Goal: Information Seeking & Learning: Learn about a topic

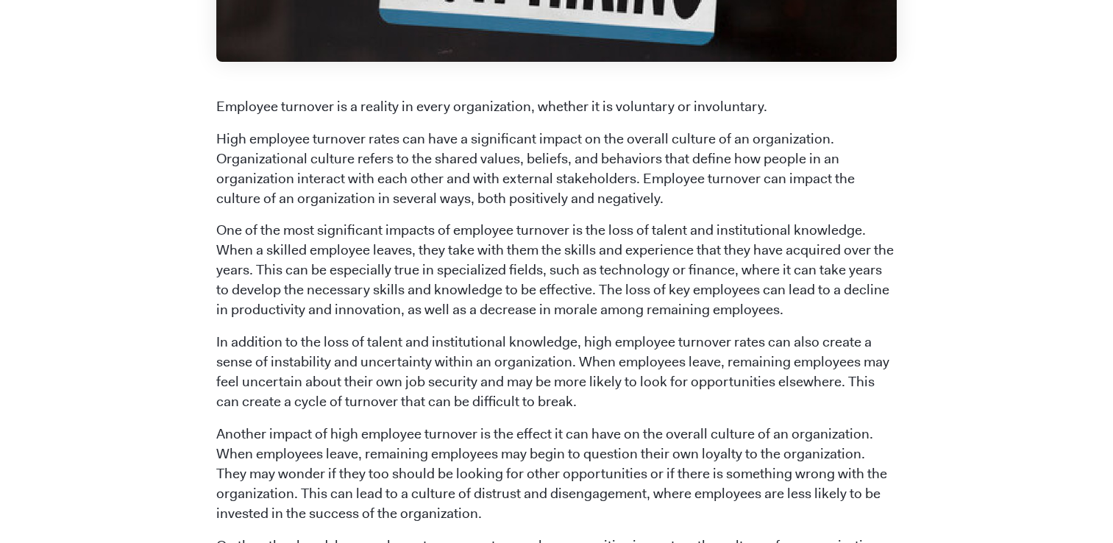
scroll to position [606, 0]
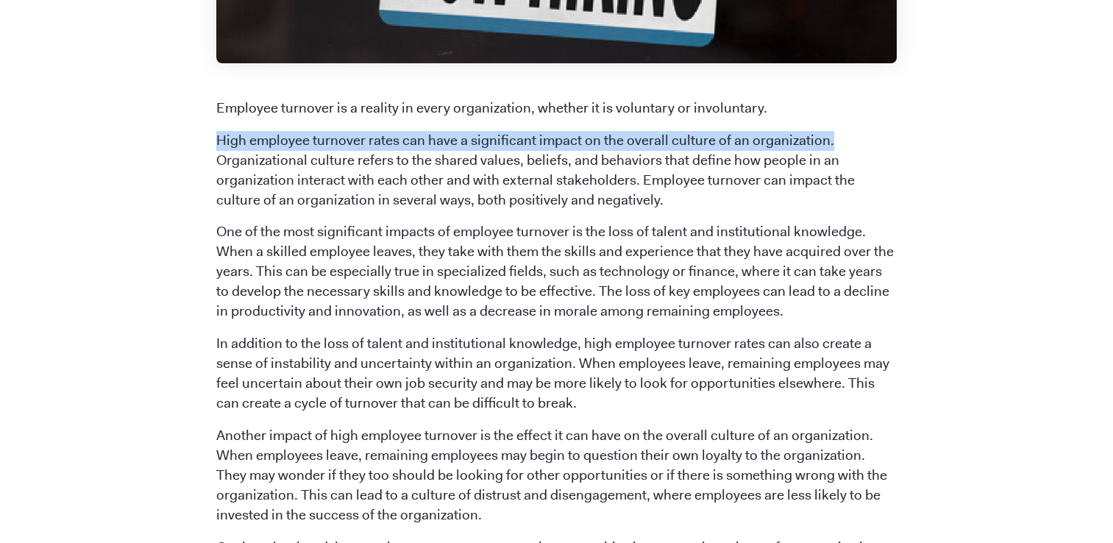
drag, startPoint x: 219, startPoint y: 135, endPoint x: 827, endPoint y: 134, distance: 607.5
click at [827, 134] on p "High employee turnover rates can have a significant impact on the overall cultu…" at bounding box center [556, 170] width 680 height 79
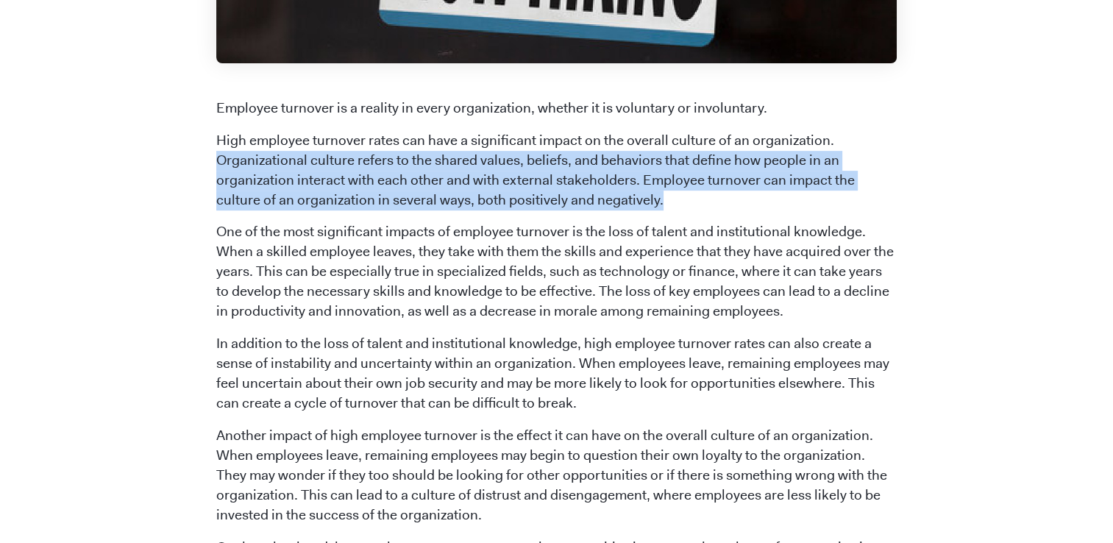
drag, startPoint x: 220, startPoint y: 154, endPoint x: 613, endPoint y: 194, distance: 395.4
click at [613, 194] on p "High employee turnover rates can have a significant impact on the overall cultu…" at bounding box center [556, 170] width 680 height 79
copy p "Organizational culture refers to the shared values, beliefs, and behaviors that…"
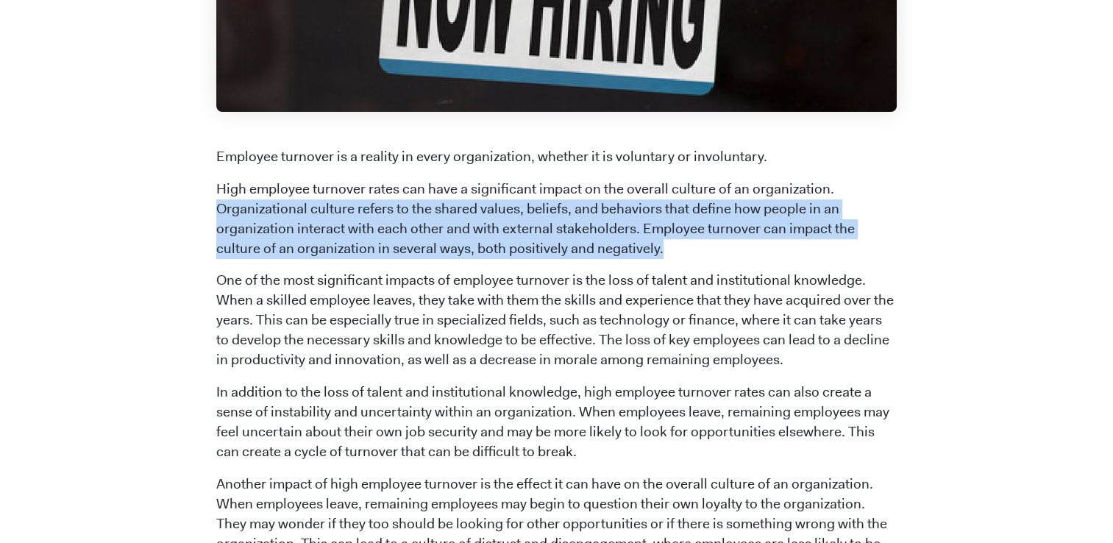
scroll to position [565, 0]
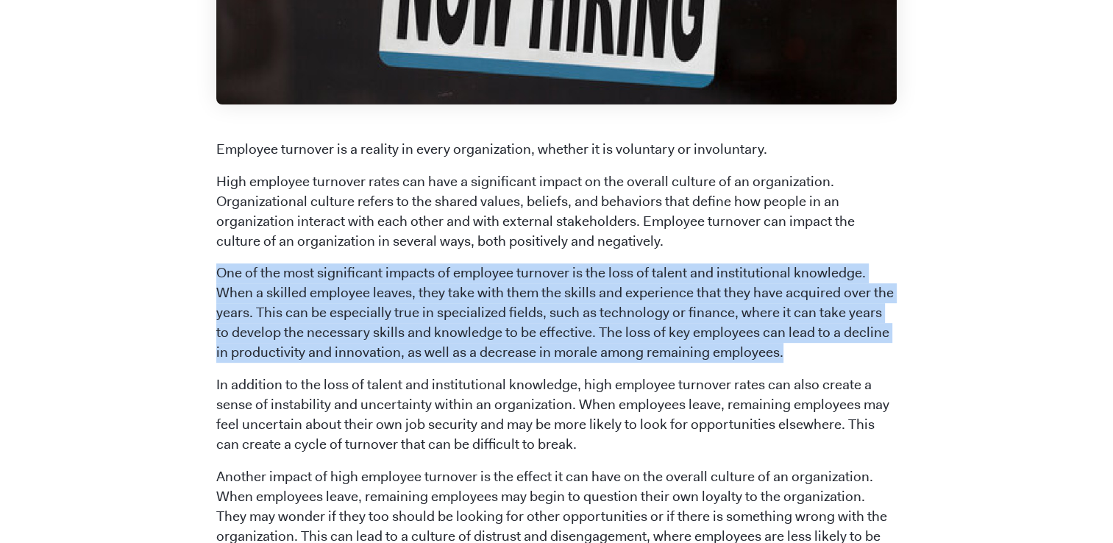
drag, startPoint x: 218, startPoint y: 274, endPoint x: 772, endPoint y: 355, distance: 559.8
click at [772, 355] on p "One of the most significant impacts of employee turnover is the loss of talent …" at bounding box center [556, 312] width 680 height 99
copy p "One of the most significant impacts of employee turnover is the loss of talent …"
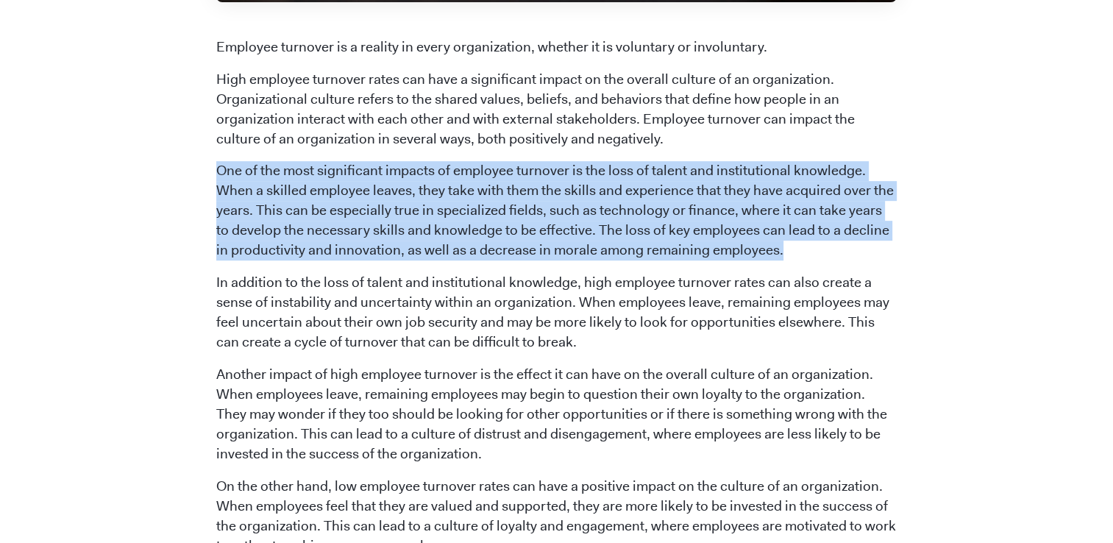
scroll to position [668, 0]
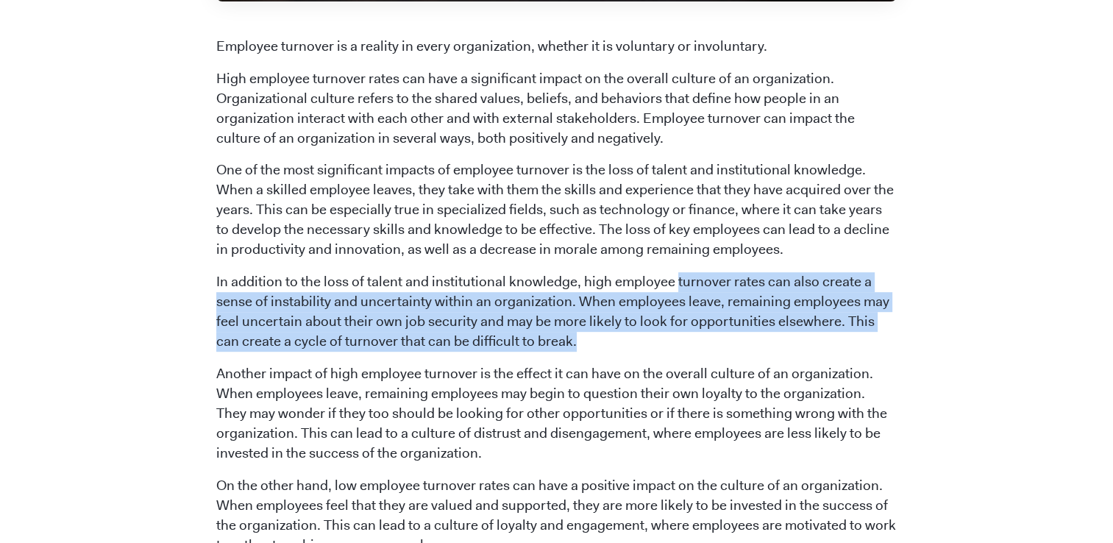
drag, startPoint x: 674, startPoint y: 282, endPoint x: 609, endPoint y: 340, distance: 87.5
click at [609, 340] on p "In addition to the loss of talent and institutional knowledge, high employee tu…" at bounding box center [556, 311] width 680 height 79
copy p "turnover rates can also create a sense of instability and uncertainty within an…"
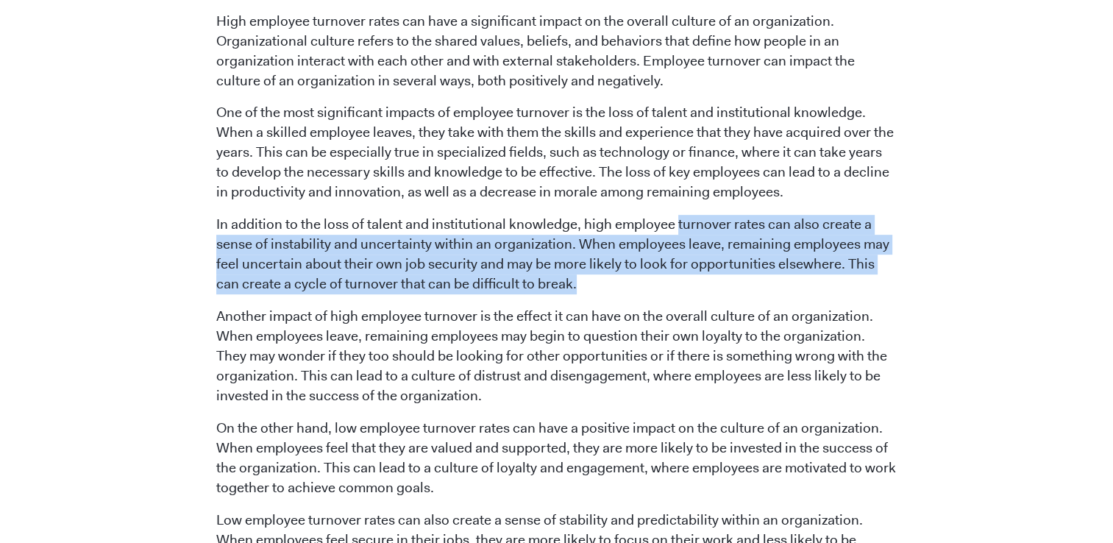
scroll to position [838, 0]
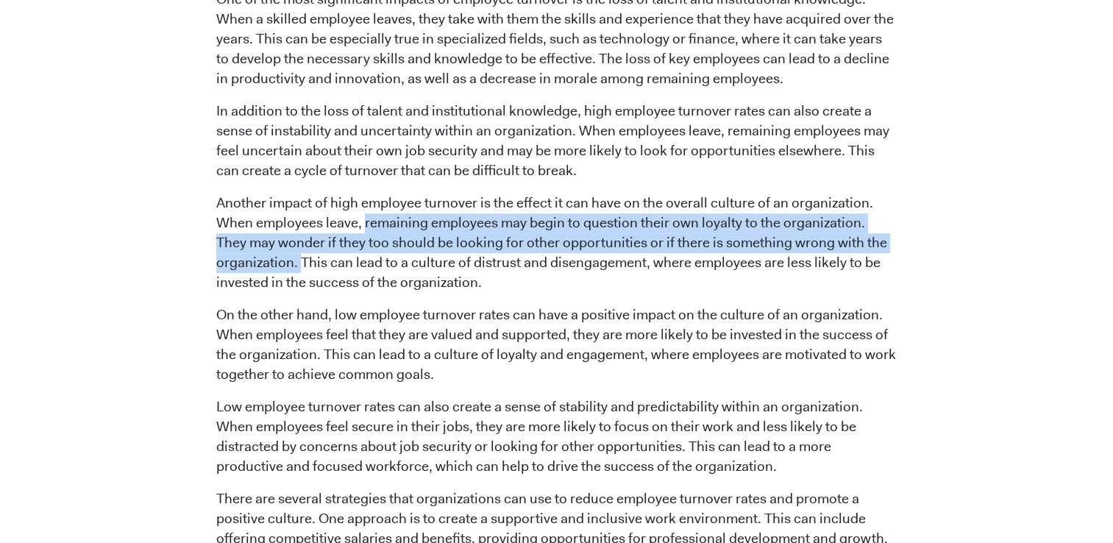
drag, startPoint x: 362, startPoint y: 227, endPoint x: 302, endPoint y: 265, distance: 70.8
click at [302, 265] on p "Another impact of high employee turnover is the effect it can have on the overa…" at bounding box center [556, 242] width 680 height 99
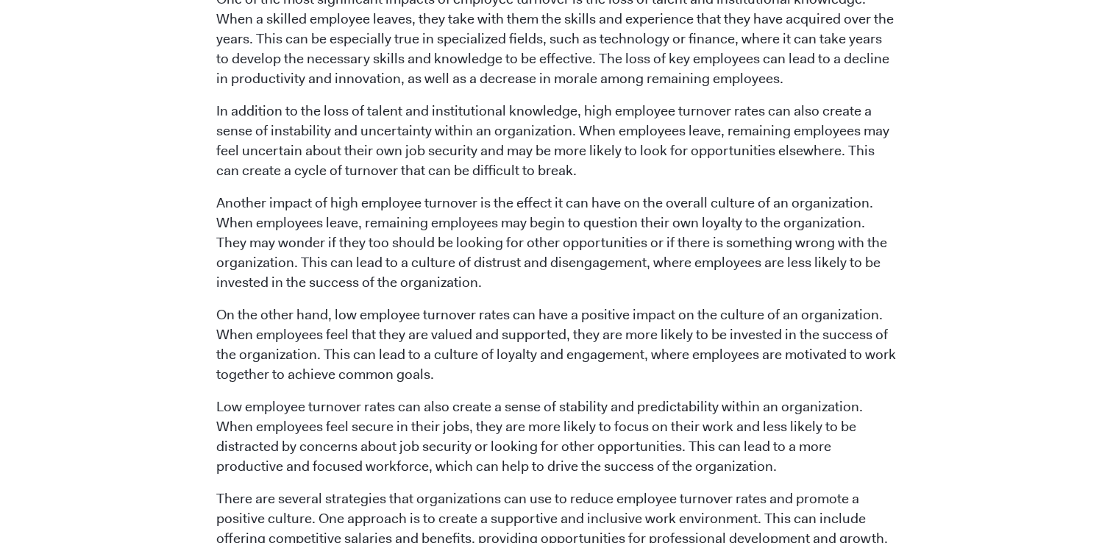
click at [306, 265] on p "Another impact of high employee turnover is the effect it can have on the overa…" at bounding box center [556, 242] width 680 height 99
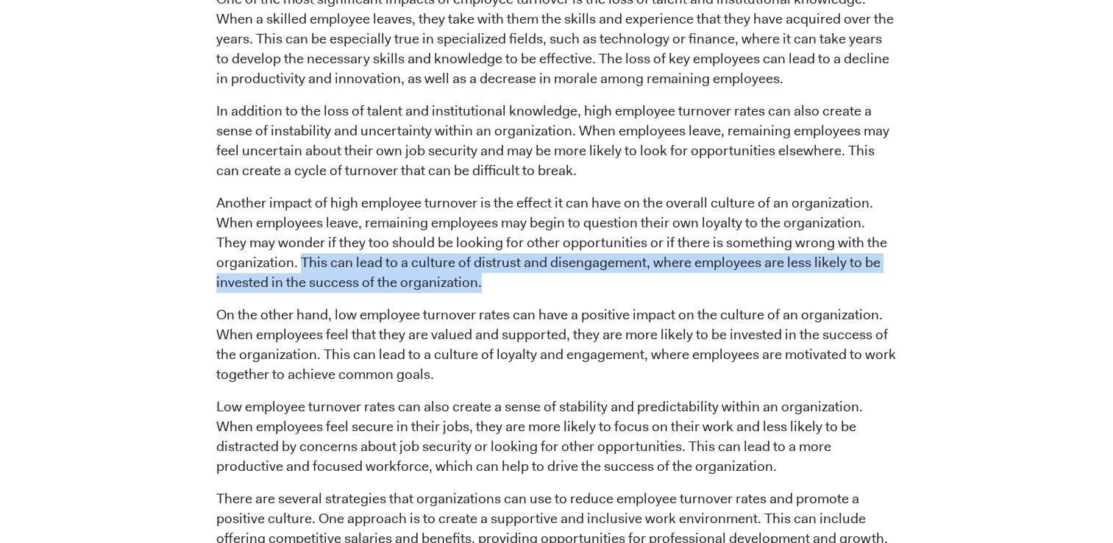
drag, startPoint x: 302, startPoint y: 263, endPoint x: 677, endPoint y: 274, distance: 375.2
click at [677, 274] on p "Another impact of high employee turnover is the effect it can have on the overa…" at bounding box center [556, 242] width 680 height 99
copy p "This can lead to a culture of distrust and disengagement, where employees are l…"
click at [424, 277] on p "Another impact of high employee turnover is the effect it can have on the overa…" at bounding box center [556, 242] width 680 height 99
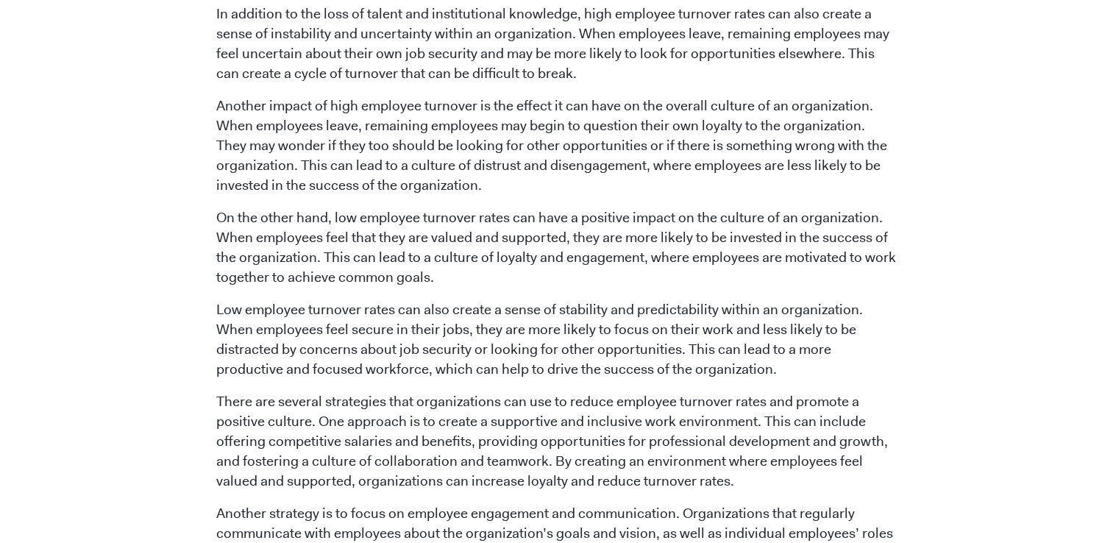
scroll to position [935, 0]
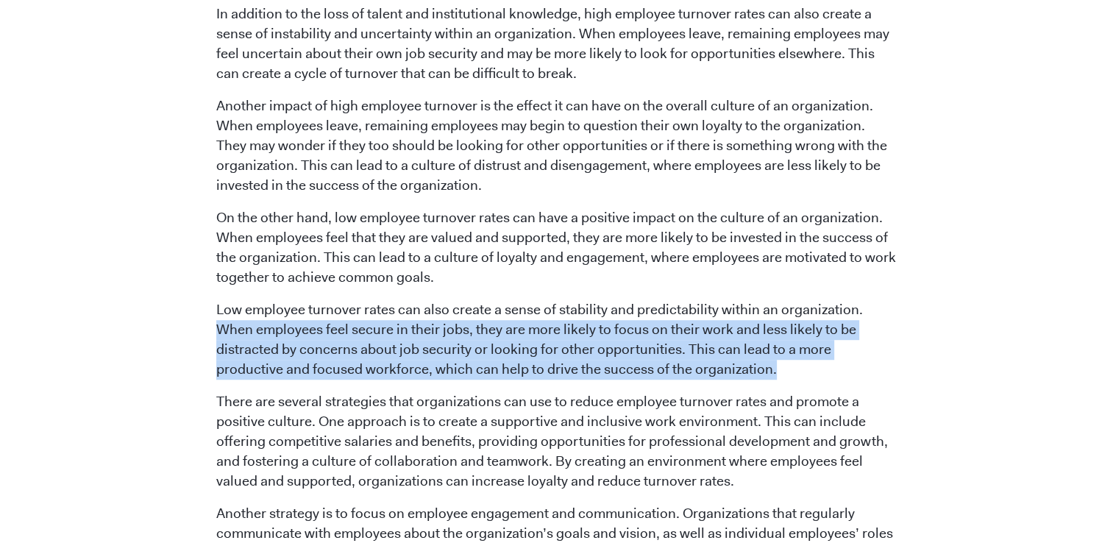
drag, startPoint x: 859, startPoint y: 315, endPoint x: 630, endPoint y: 363, distance: 234.4
click at [630, 363] on p "Low employee turnover rates can also create a sense of stability and predictabi…" at bounding box center [556, 339] width 680 height 79
copy p "When employees feel secure in their jobs, they are more likely to focus on thei…"
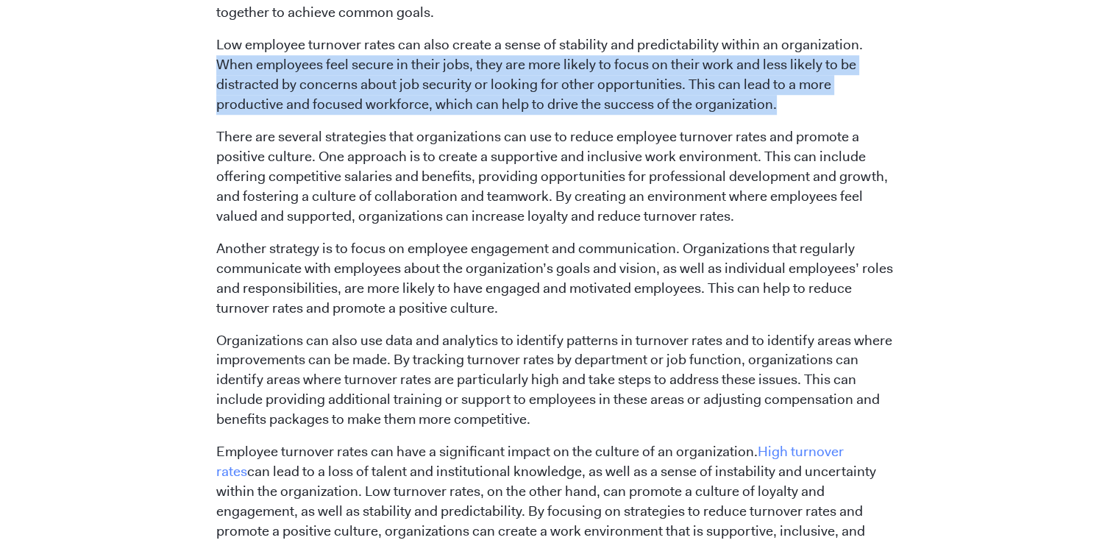
scroll to position [1202, 0]
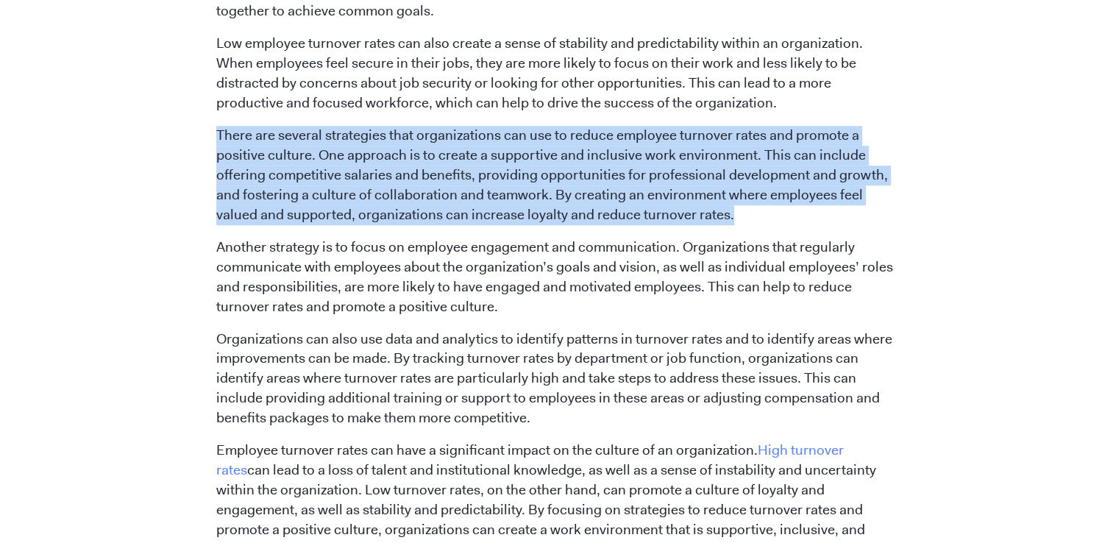
drag, startPoint x: 218, startPoint y: 134, endPoint x: 756, endPoint y: 218, distance: 544.1
click at [756, 218] on p "There are several strategies that organizations can use to reduce employee turn…" at bounding box center [556, 175] width 680 height 99
copy p "There are several strategies that organizations can use to reduce employee turn…"
click at [933, 219] on div "[DATE] The Impact of Employee Turnover on Organizational Culture [PERSON_NAME] …" at bounding box center [557, 70] width 838 height 2318
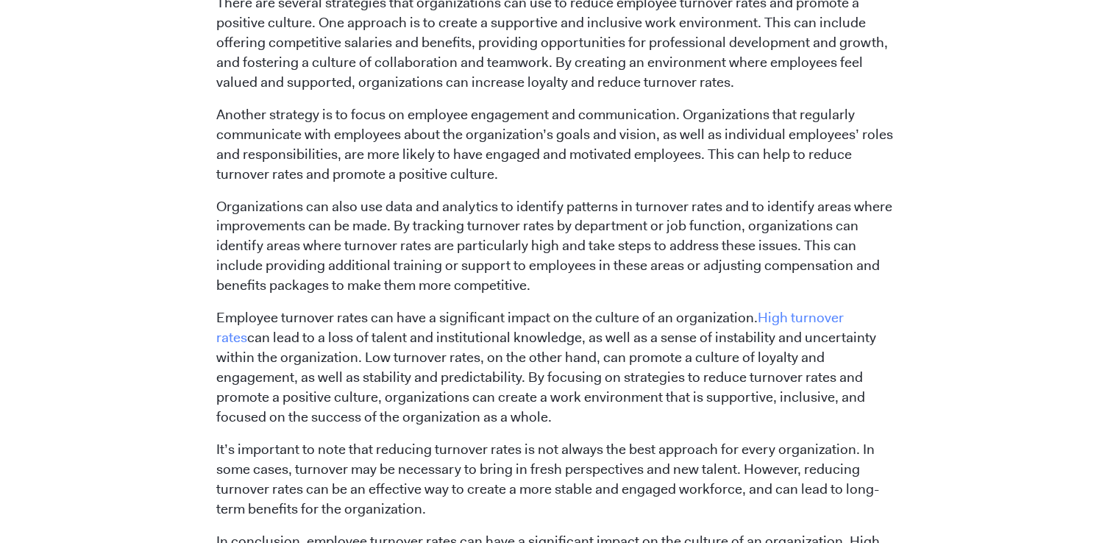
scroll to position [1331, 0]
